Goal: Task Accomplishment & Management: Use online tool/utility

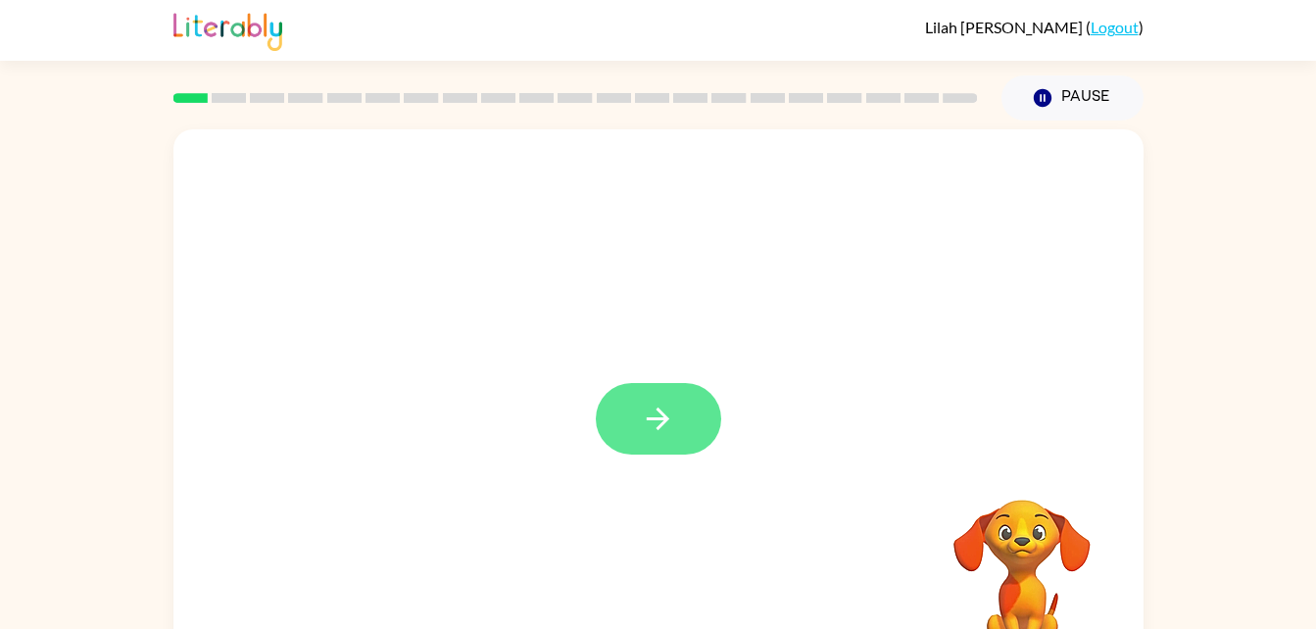
click at [663, 417] on icon "button" at bounding box center [658, 419] width 23 height 23
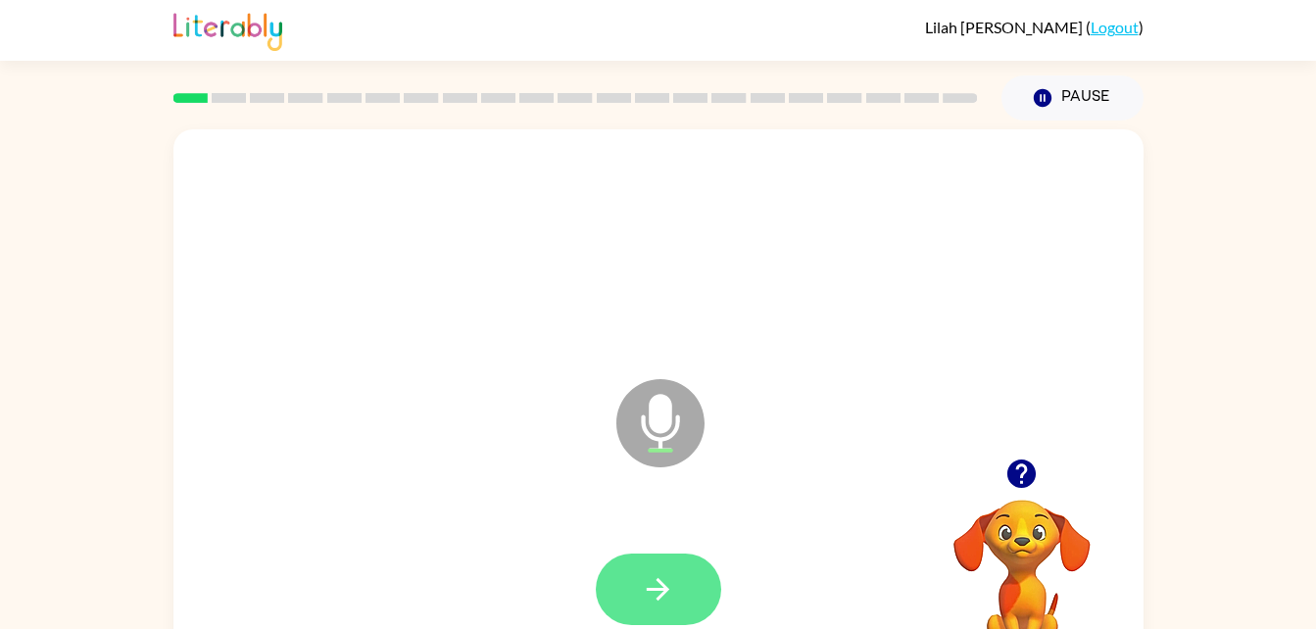
click at [701, 571] on button "button" at bounding box center [658, 590] width 125 height 72
click at [666, 615] on button "button" at bounding box center [658, 590] width 125 height 72
click at [666, 595] on icon "button" at bounding box center [658, 589] width 34 height 34
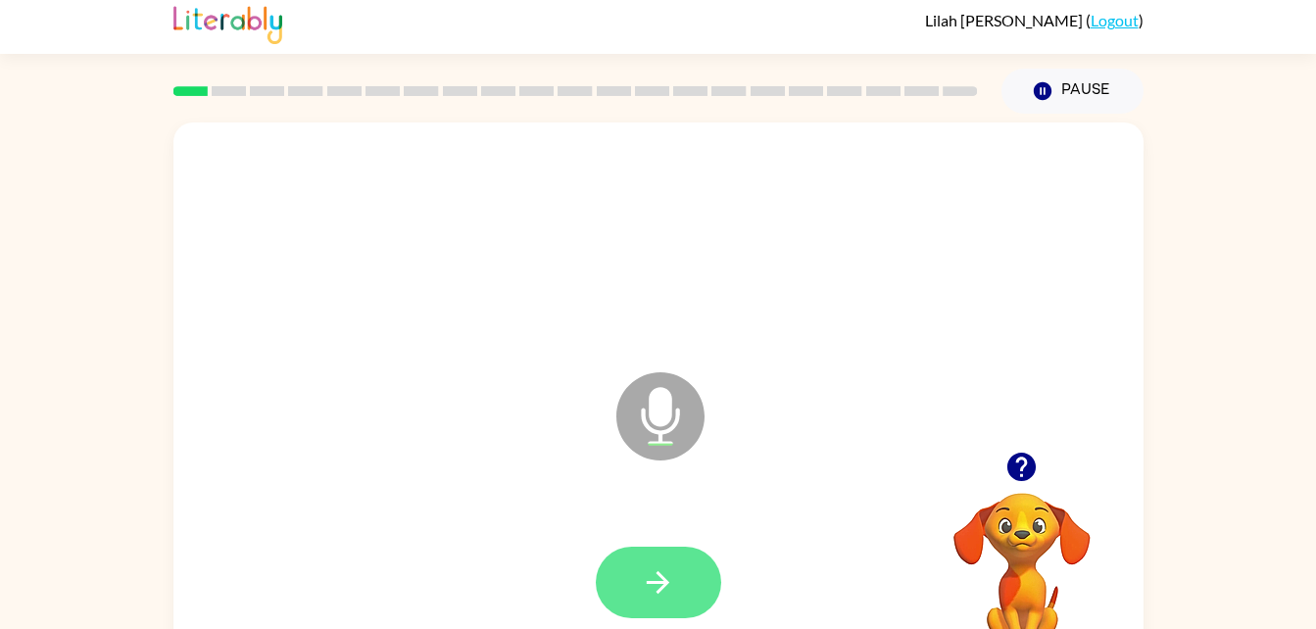
click at [682, 579] on button "button" at bounding box center [658, 583] width 125 height 72
click at [684, 587] on button "button" at bounding box center [658, 583] width 125 height 72
click at [667, 580] on icon "button" at bounding box center [658, 582] width 34 height 34
click at [685, 564] on button "button" at bounding box center [658, 583] width 125 height 72
click at [665, 570] on icon "button" at bounding box center [658, 582] width 34 height 34
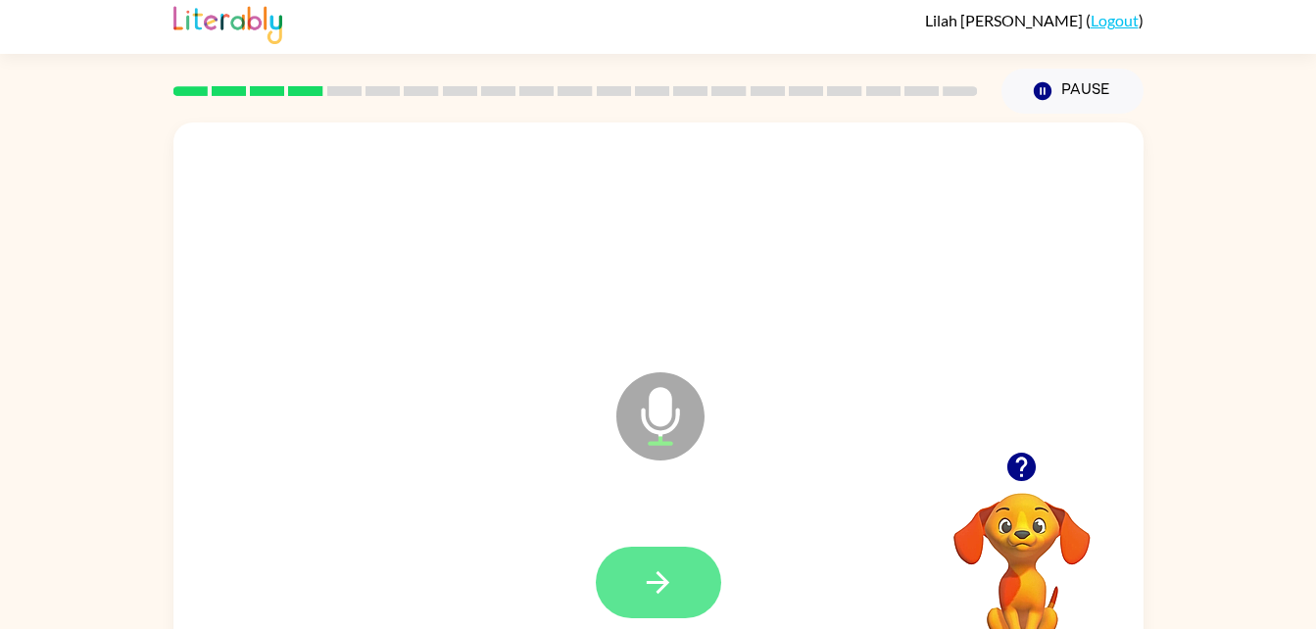
click at [673, 561] on button "button" at bounding box center [658, 583] width 125 height 72
click at [684, 582] on button "button" at bounding box center [658, 583] width 125 height 72
click at [702, 570] on button "button" at bounding box center [658, 583] width 125 height 72
click at [1034, 452] on icon "button" at bounding box center [1022, 467] width 34 height 34
click at [686, 581] on button "button" at bounding box center [658, 583] width 125 height 72
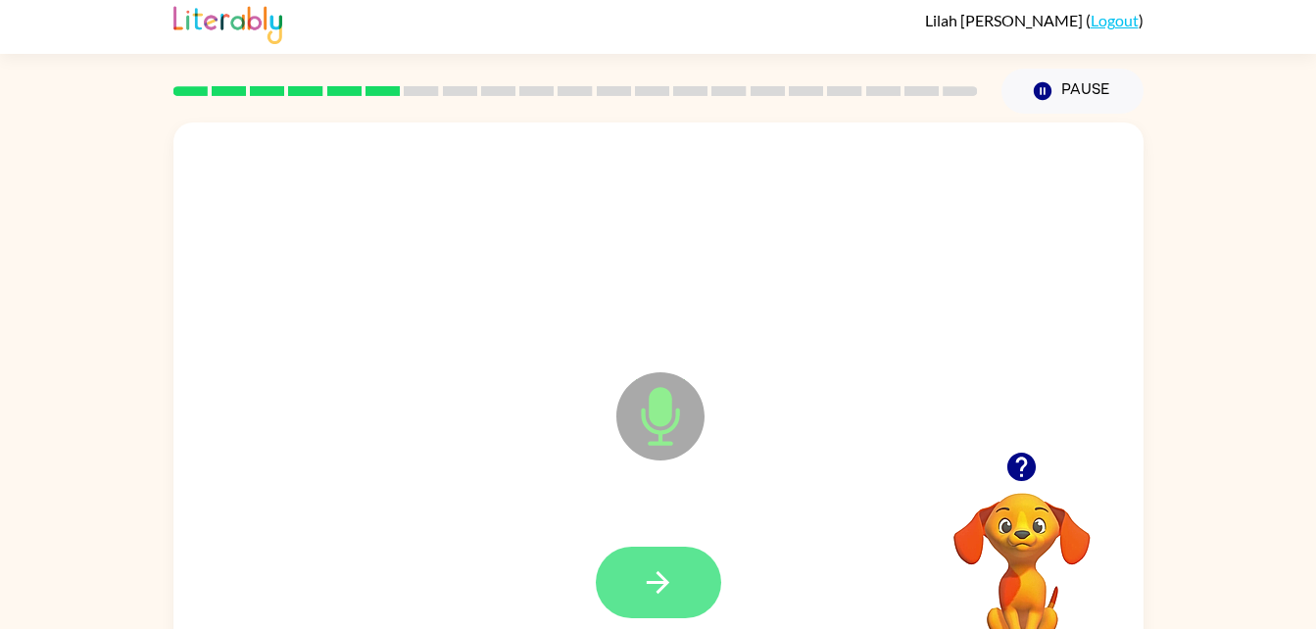
click at [686, 577] on button "button" at bounding box center [658, 583] width 125 height 72
click at [690, 599] on button "button" at bounding box center [658, 583] width 125 height 72
click at [690, 579] on button "button" at bounding box center [658, 583] width 125 height 72
click at [670, 555] on button "button" at bounding box center [658, 583] width 125 height 72
click at [674, 566] on icon "button" at bounding box center [658, 582] width 34 height 34
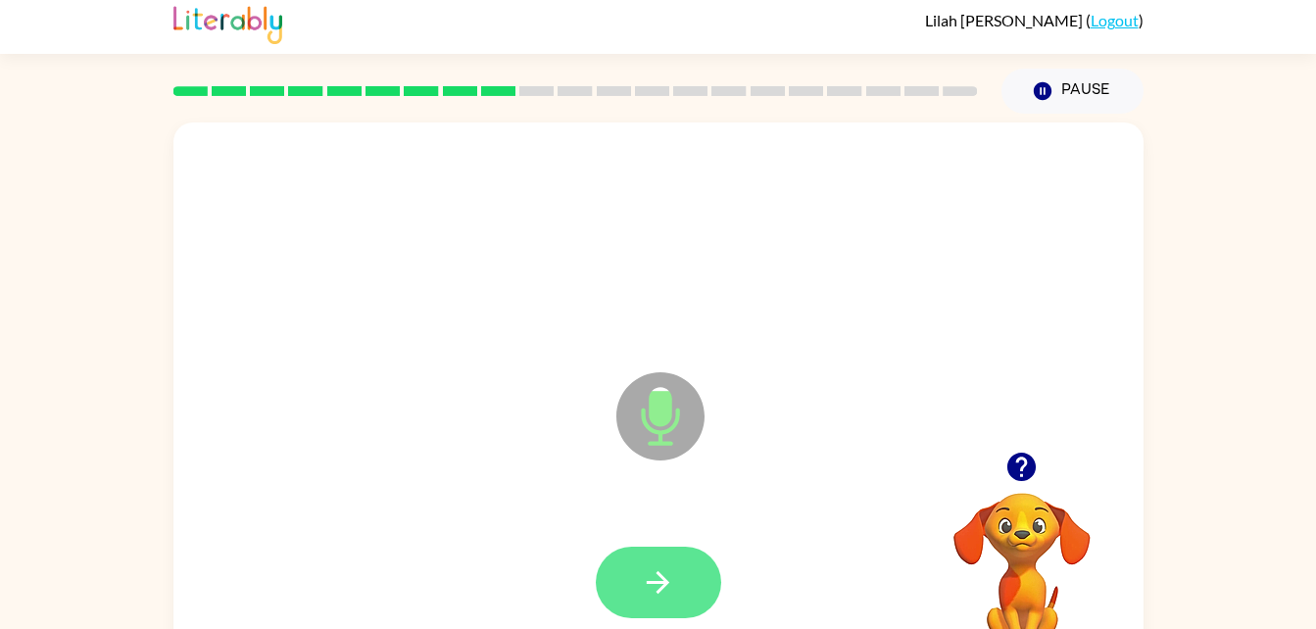
click at [692, 563] on button "button" at bounding box center [658, 583] width 125 height 72
click at [680, 564] on button "button" at bounding box center [658, 583] width 125 height 72
click at [686, 566] on button "button" at bounding box center [658, 583] width 125 height 72
click at [681, 579] on button "button" at bounding box center [658, 583] width 125 height 72
click at [676, 578] on button "button" at bounding box center [658, 583] width 125 height 72
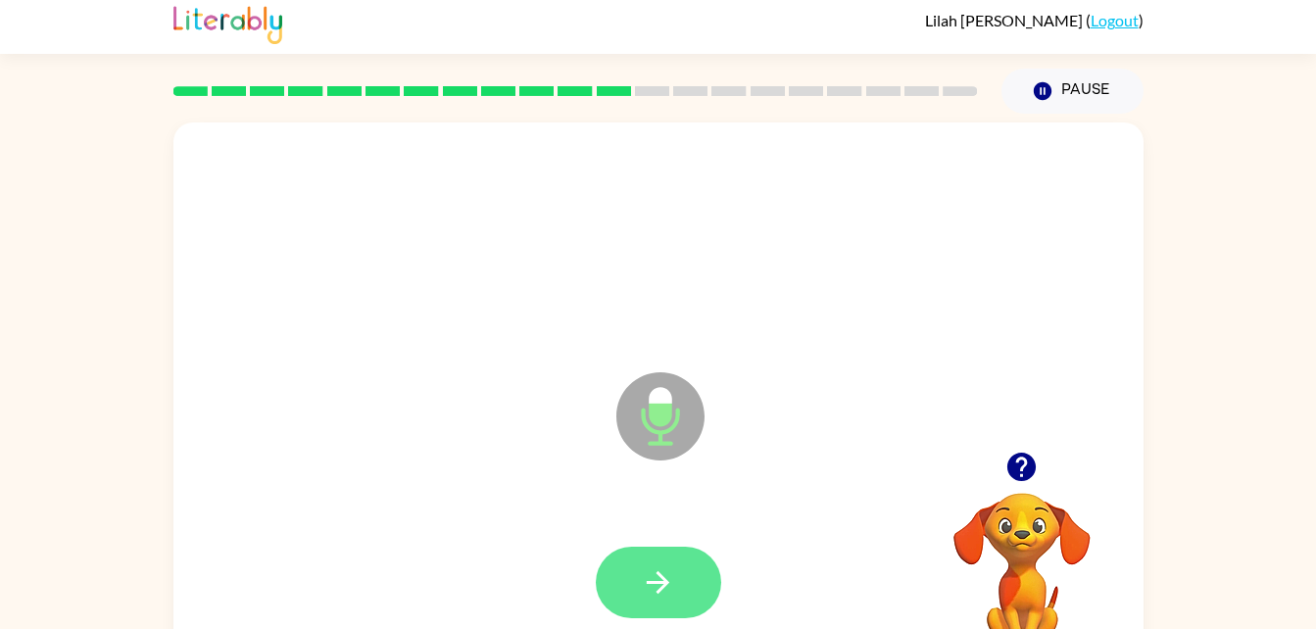
click at [670, 571] on icon "button" at bounding box center [658, 582] width 34 height 34
click at [666, 577] on icon "button" at bounding box center [658, 582] width 34 height 34
click at [659, 565] on icon "button" at bounding box center [658, 582] width 34 height 34
click at [656, 579] on icon "button" at bounding box center [658, 582] width 34 height 34
click at [676, 581] on button "button" at bounding box center [658, 583] width 125 height 72
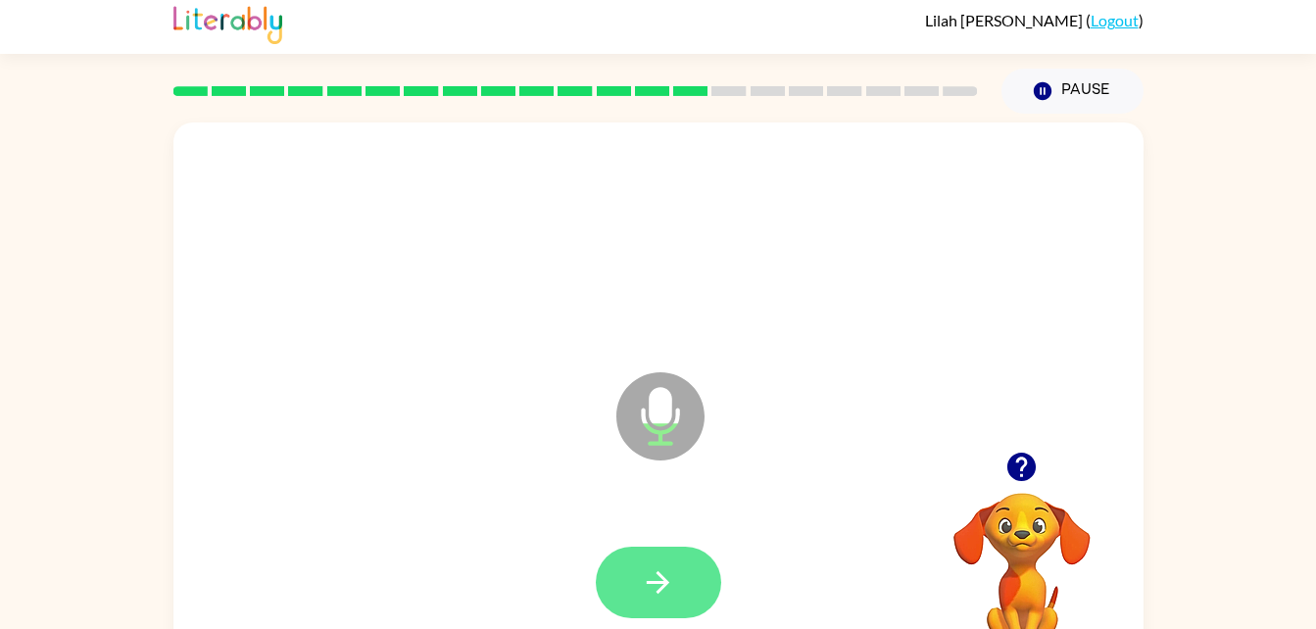
click at [682, 576] on button "button" at bounding box center [658, 583] width 125 height 72
click at [703, 580] on button "button" at bounding box center [658, 583] width 125 height 72
click at [674, 567] on icon "button" at bounding box center [658, 582] width 34 height 34
click at [650, 581] on icon "button" at bounding box center [658, 582] width 23 height 23
click at [682, 583] on button "button" at bounding box center [658, 583] width 125 height 72
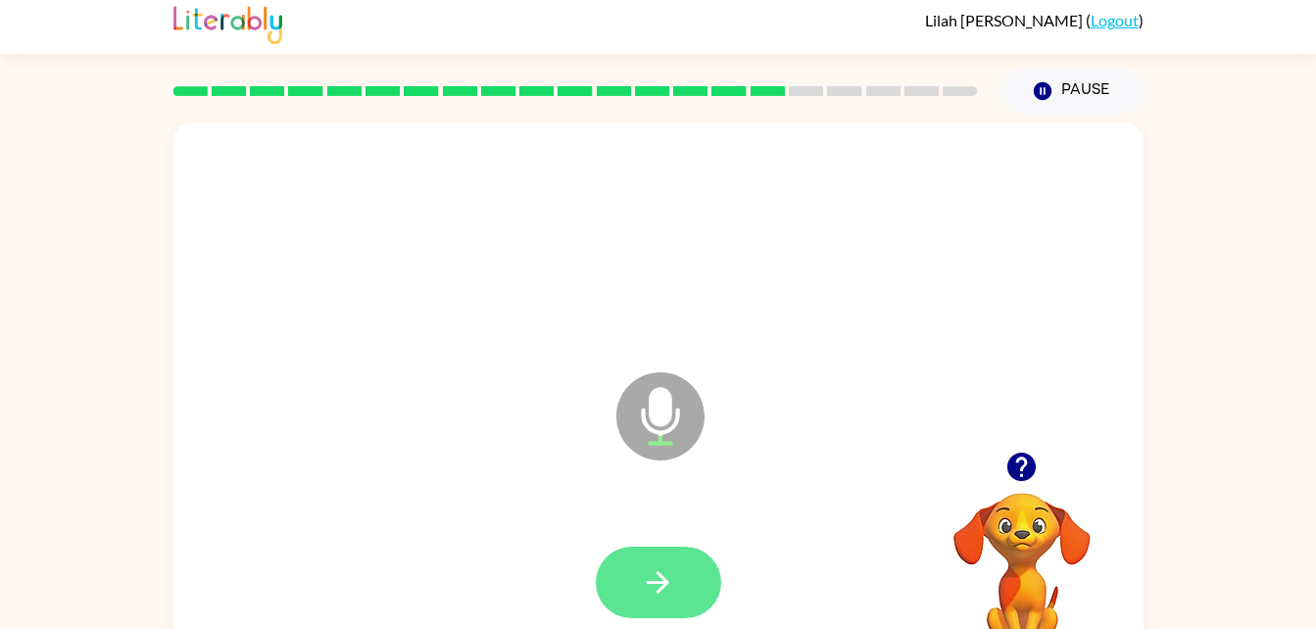
click at [677, 577] on button "button" at bounding box center [658, 583] width 125 height 72
click at [666, 555] on button "button" at bounding box center [658, 583] width 125 height 72
click at [684, 602] on button "button" at bounding box center [658, 583] width 125 height 72
click at [622, 561] on button "button" at bounding box center [658, 583] width 125 height 72
click at [693, 577] on button "button" at bounding box center [658, 583] width 125 height 72
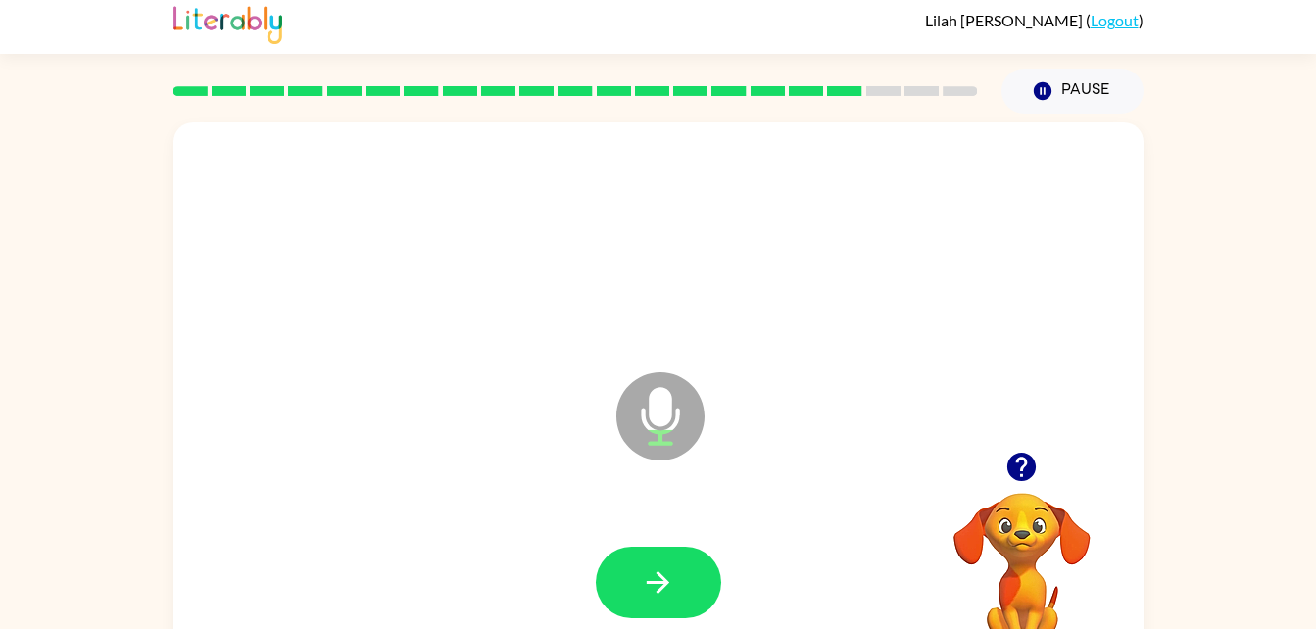
click at [668, 567] on button "button" at bounding box center [658, 583] width 125 height 72
click at [666, 568] on div at bounding box center [658, 583] width 125 height 72
click at [653, 591] on div at bounding box center [658, 583] width 125 height 72
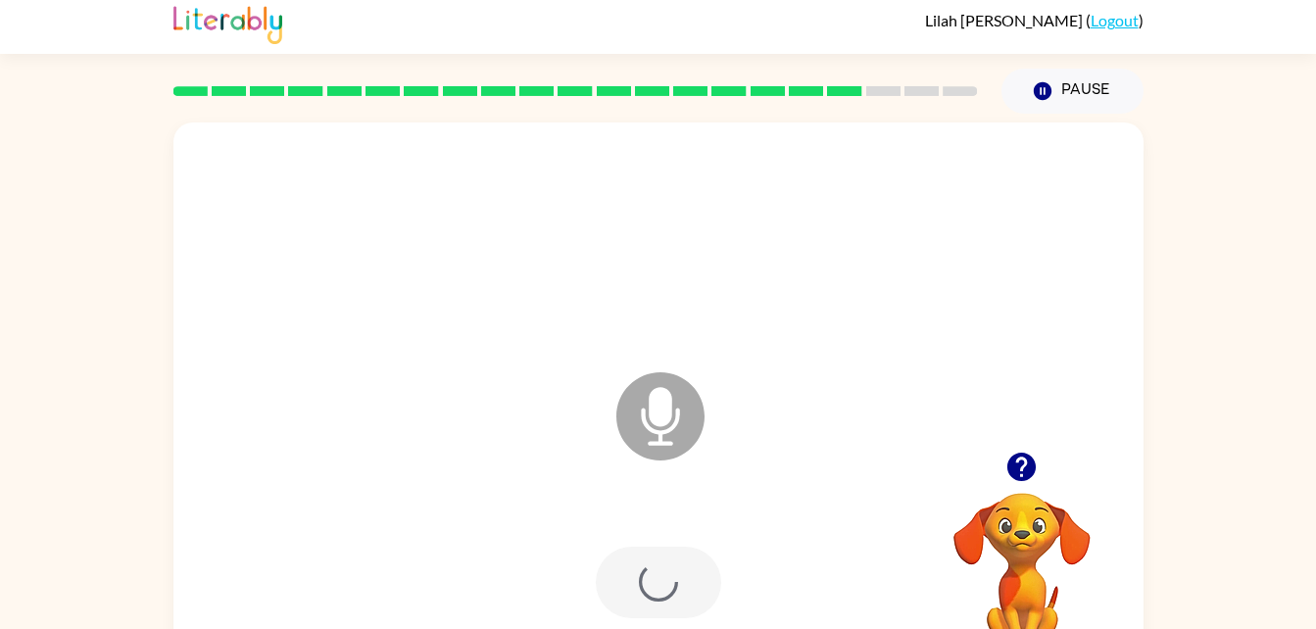
scroll to position [3, 0]
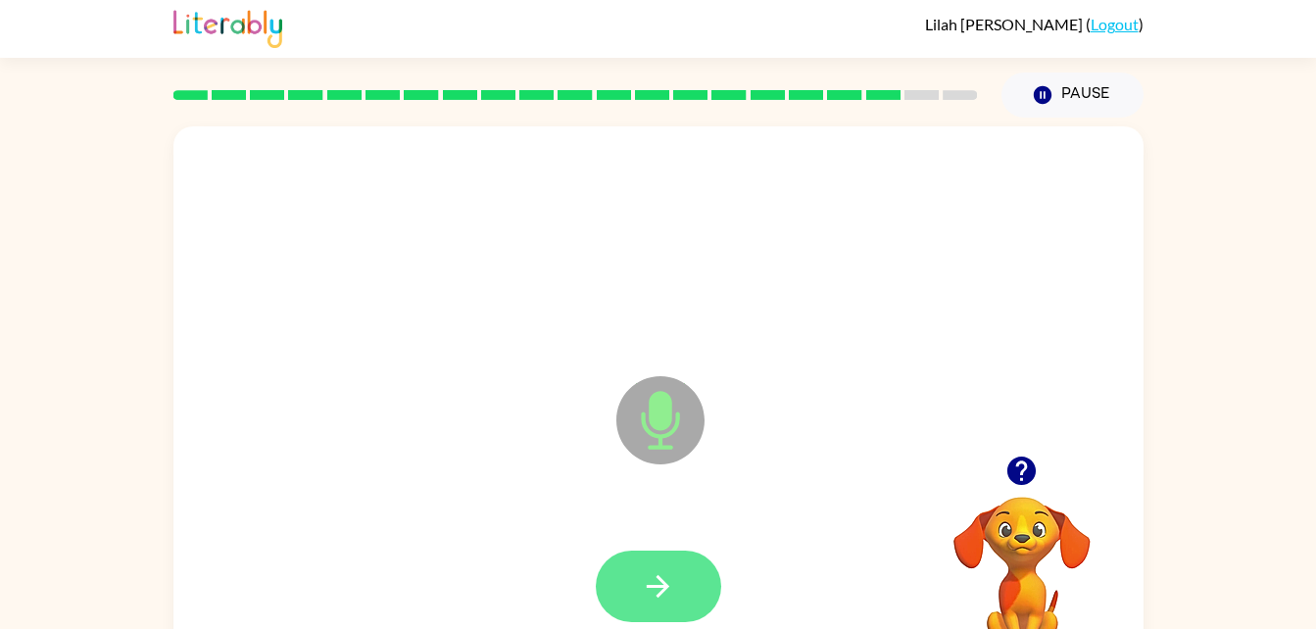
click at [692, 571] on button "button" at bounding box center [658, 587] width 125 height 72
click at [674, 603] on icon "button" at bounding box center [658, 586] width 34 height 34
click at [674, 566] on button "button" at bounding box center [658, 587] width 125 height 72
click at [661, 603] on icon "button" at bounding box center [658, 586] width 34 height 34
